Goal: Navigation & Orientation: Go to known website

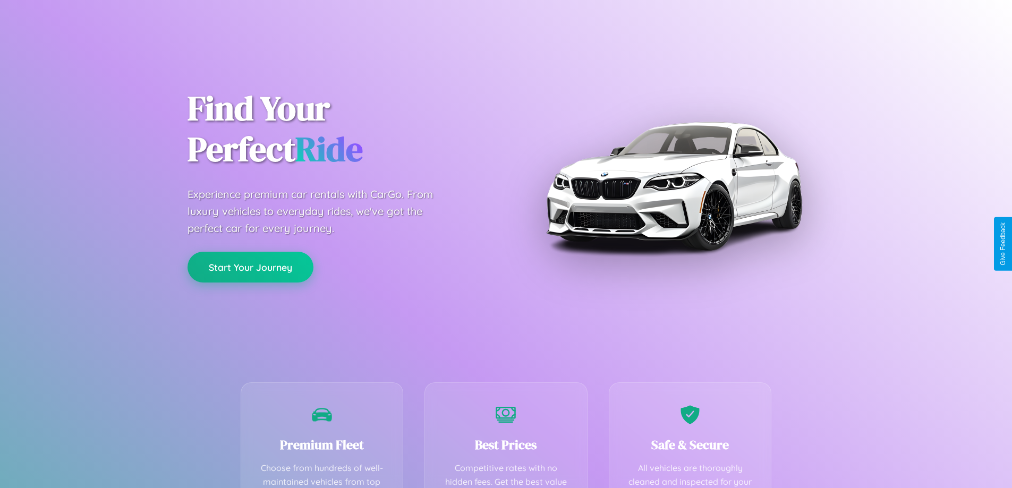
click at [250, 267] on button "Start Your Journey" at bounding box center [250, 267] width 126 height 31
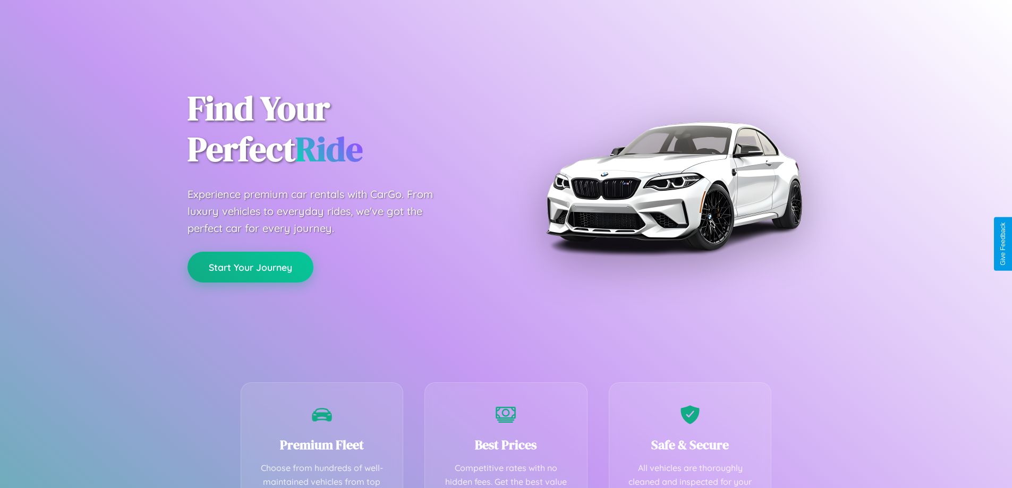
click at [250, 267] on button "Start Your Journey" at bounding box center [250, 267] width 126 height 31
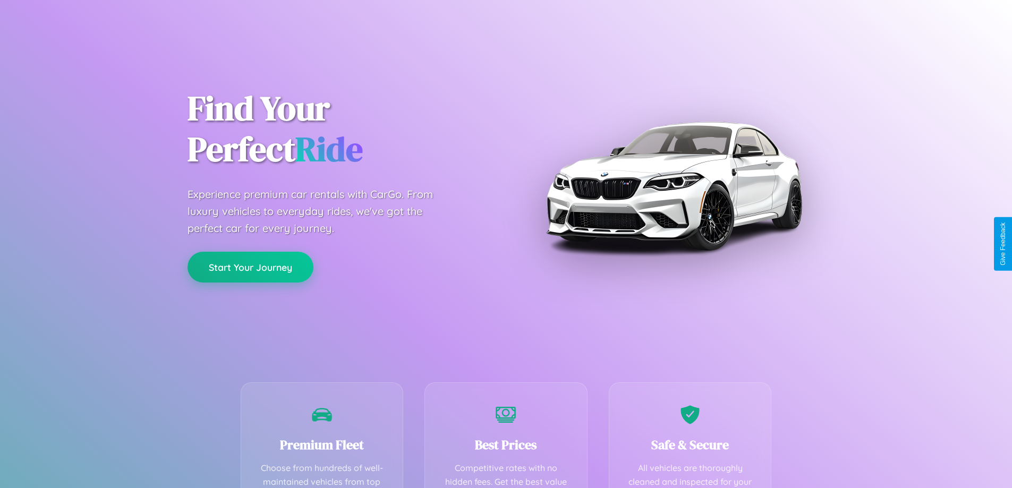
click at [250, 267] on button "Start Your Journey" at bounding box center [250, 267] width 126 height 31
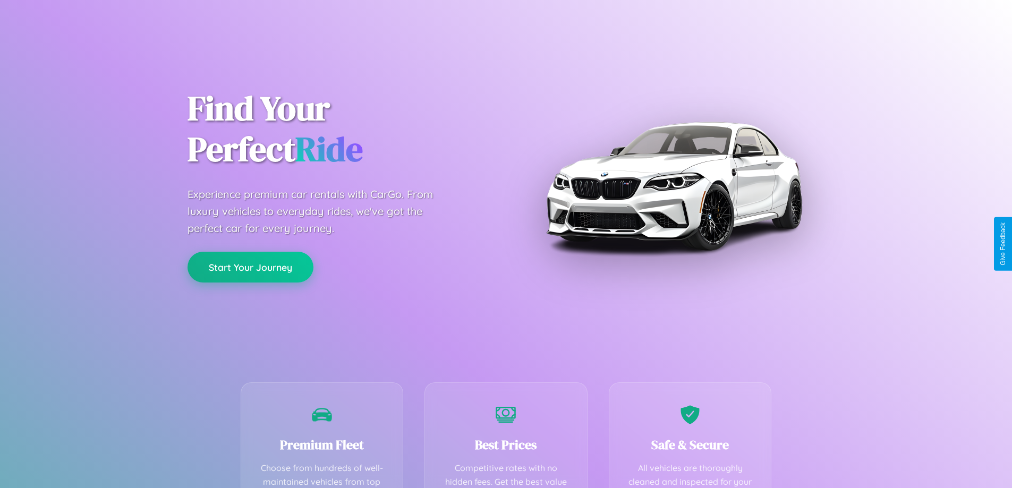
click at [250, 267] on button "Start Your Journey" at bounding box center [250, 267] width 126 height 31
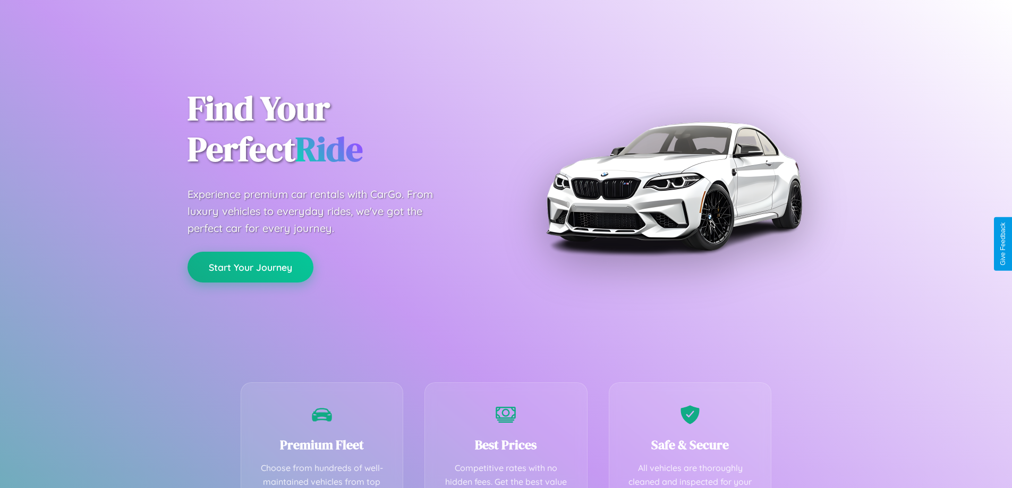
click at [250, 267] on button "Start Your Journey" at bounding box center [250, 267] width 126 height 31
